Goal: Task Accomplishment & Management: Use online tool/utility

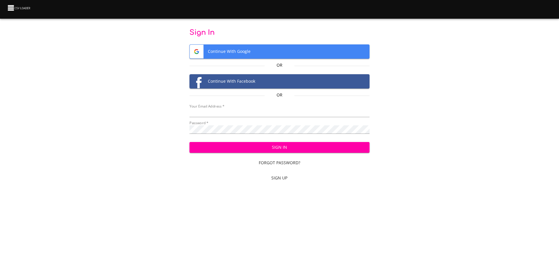
type input "[EMAIL_ADDRESS][DOMAIN_NAME]"
click at [294, 145] on span "Sign In" at bounding box center [279, 147] width 171 height 7
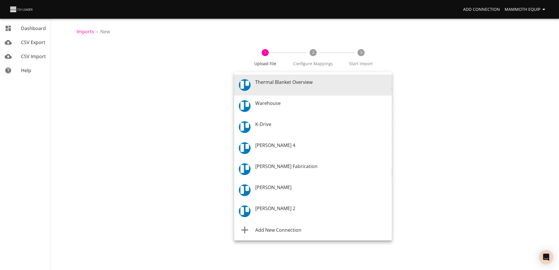
click at [389, 85] on body "Add Connection Mammoth Equip Dashboard CSV Export CSV Import Help Imports › New…" at bounding box center [279, 135] width 559 height 270
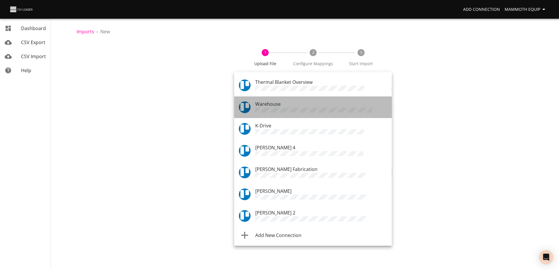
click at [279, 102] on span "Warehouse" at bounding box center [267, 104] width 25 height 6
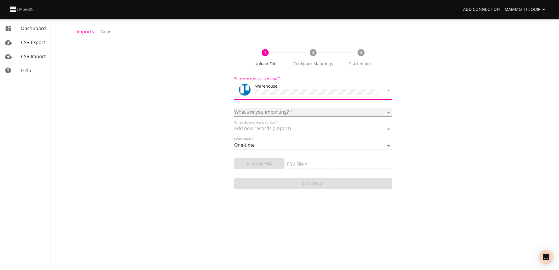
click at [388, 110] on select "Boards Cards Checkitems Checklists" at bounding box center [313, 112] width 158 height 8
select select "cards"
click at [234, 108] on select "Boards Cards Checkitems Checklists" at bounding box center [313, 112] width 158 height 8
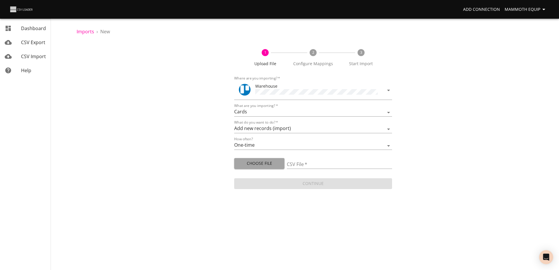
click at [260, 163] on span "Choose File" at bounding box center [259, 163] width 41 height 7
type input "Import1.xlsx"
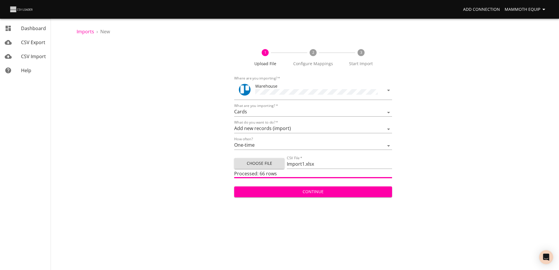
click at [320, 190] on span "Continue" at bounding box center [313, 191] width 148 height 7
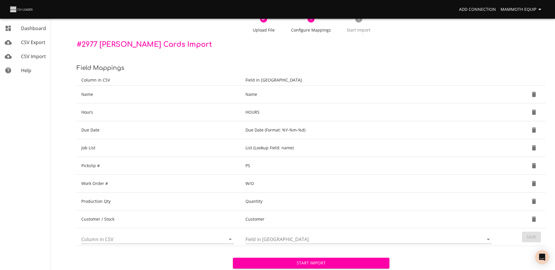
scroll to position [62, 0]
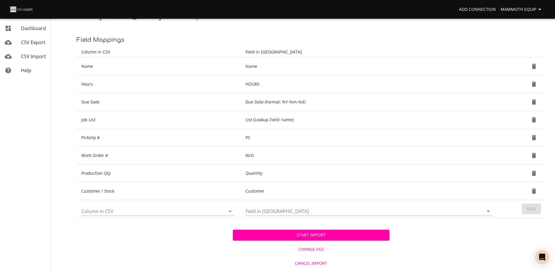
click at [249, 232] on span "Start Import" at bounding box center [310, 235] width 147 height 7
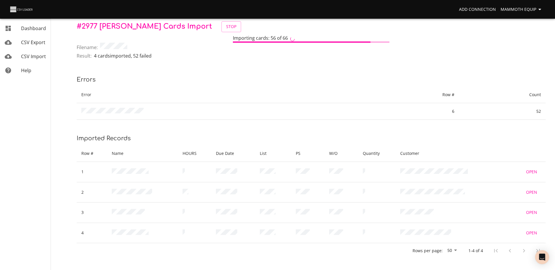
scroll to position [13, 0]
